Goal: Navigation & Orientation: Find specific page/section

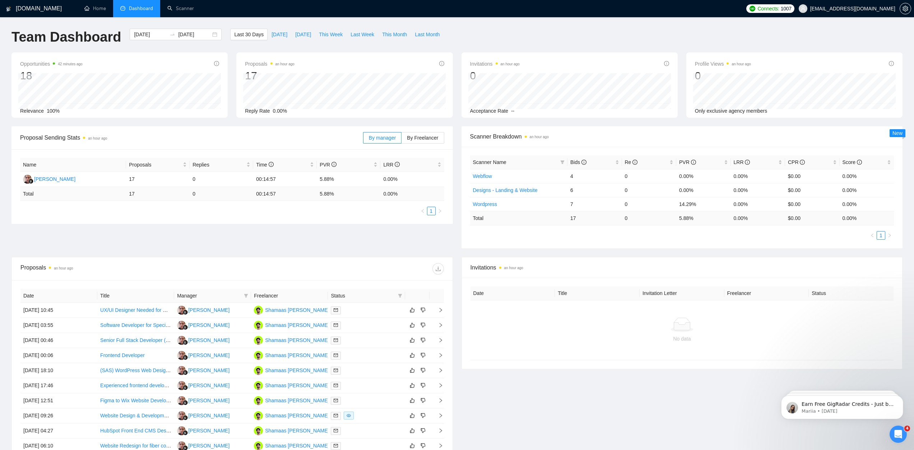
click at [665, 252] on div "Proposal Sending Stats an hour ago By manager By Freelancer Name Proposals Repl…" at bounding box center [456, 191] width 899 height 131
click at [194, 8] on link "Scanner" at bounding box center [180, 8] width 27 height 6
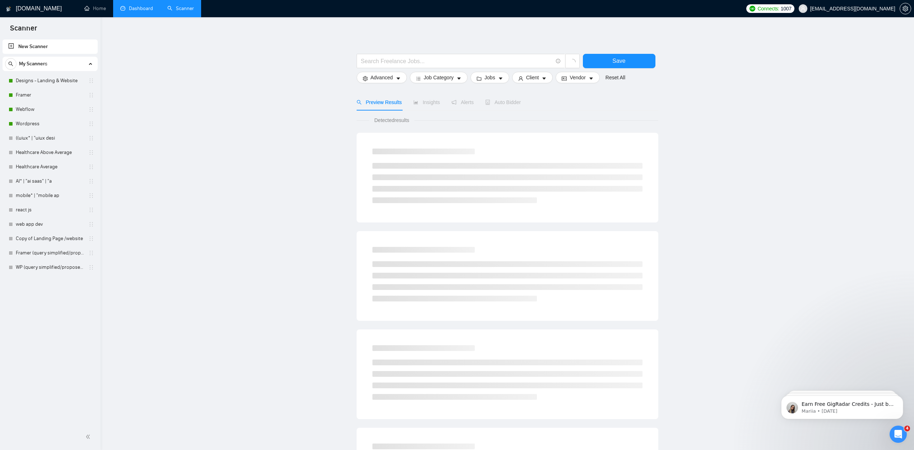
click at [136, 8] on link "Dashboard" at bounding box center [136, 8] width 33 height 6
